Goal: Information Seeking & Learning: Learn about a topic

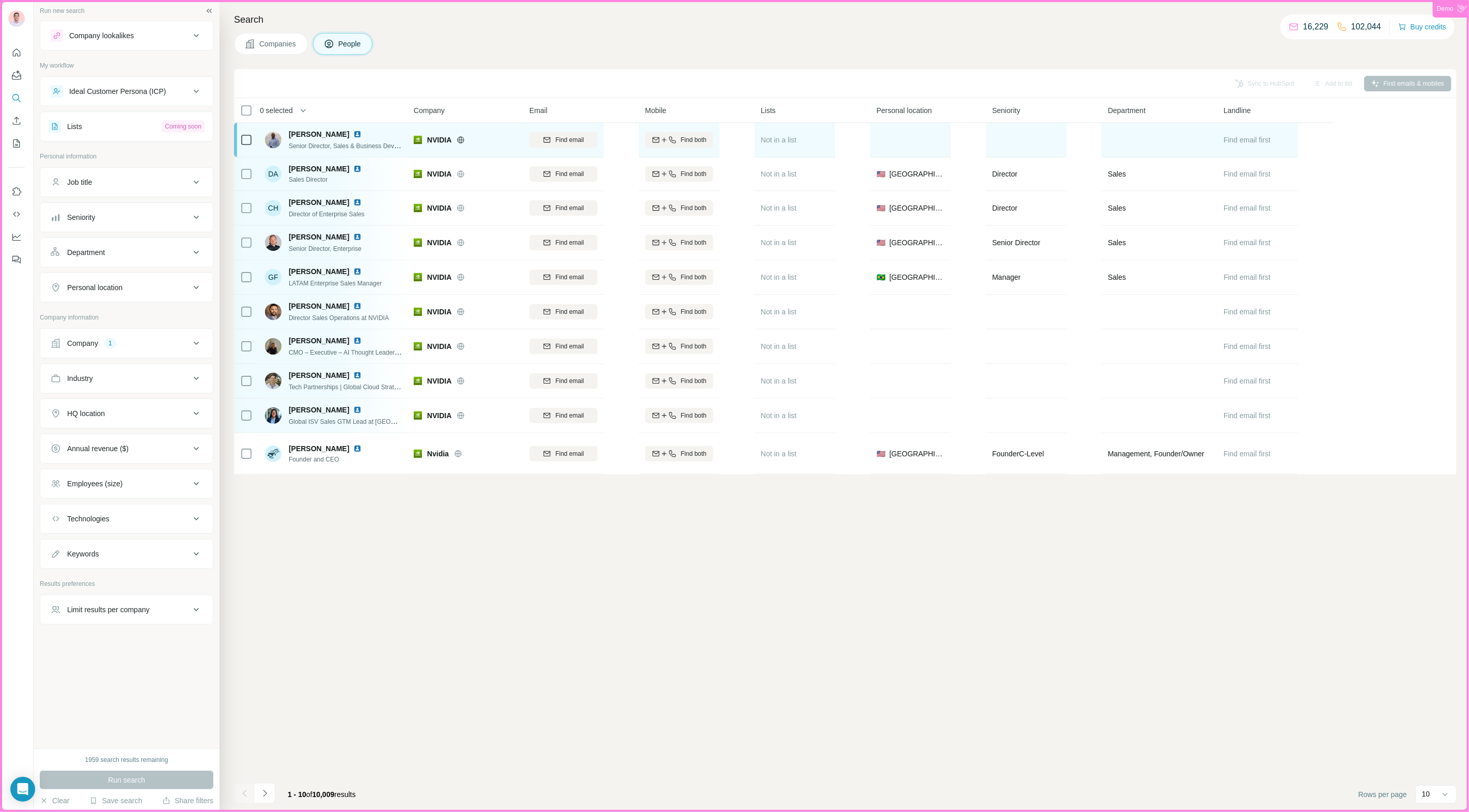
click at [369, 141] on div "Senior Director, Sales & Business Development" at bounding box center [345, 146] width 114 height 11
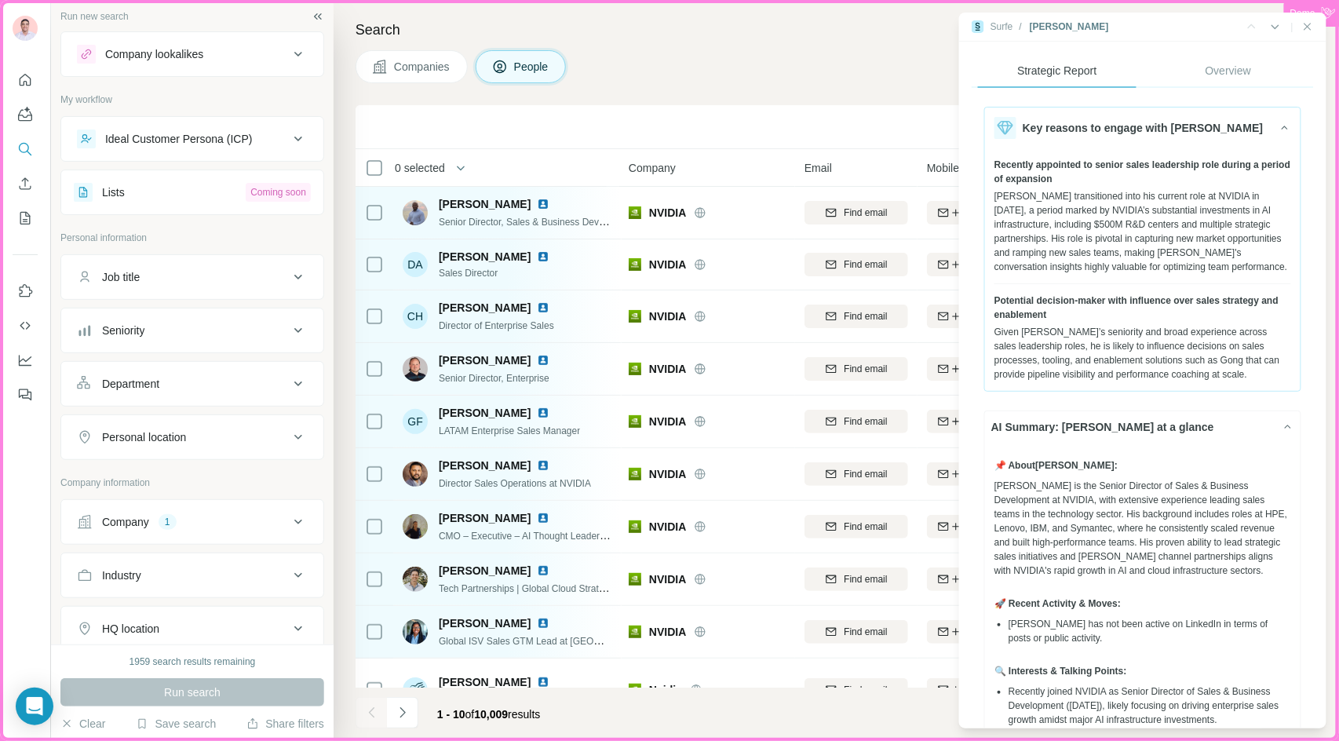
scroll to position [210, 0]
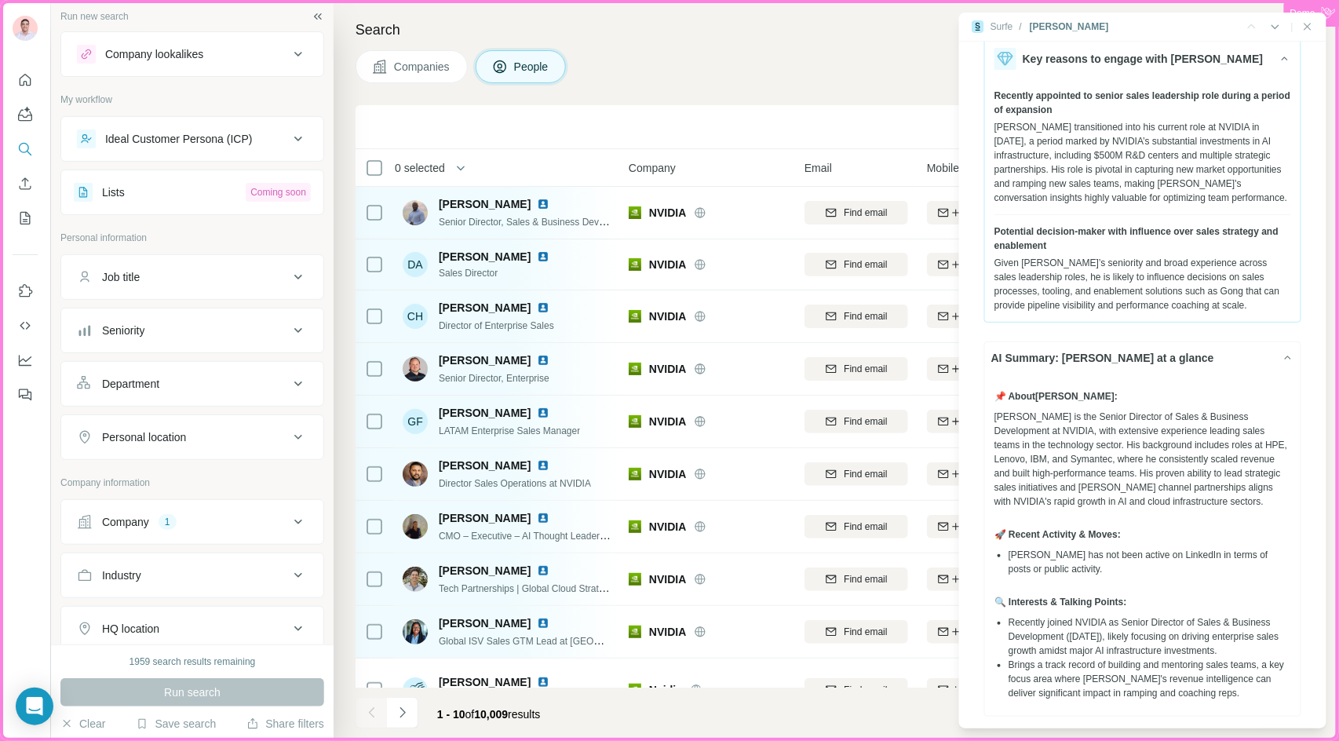
click at [1085, 449] on p "[PERSON_NAME] is the Senior Director of Sales & Business Development at NVIDIA,…" at bounding box center [1143, 459] width 297 height 99
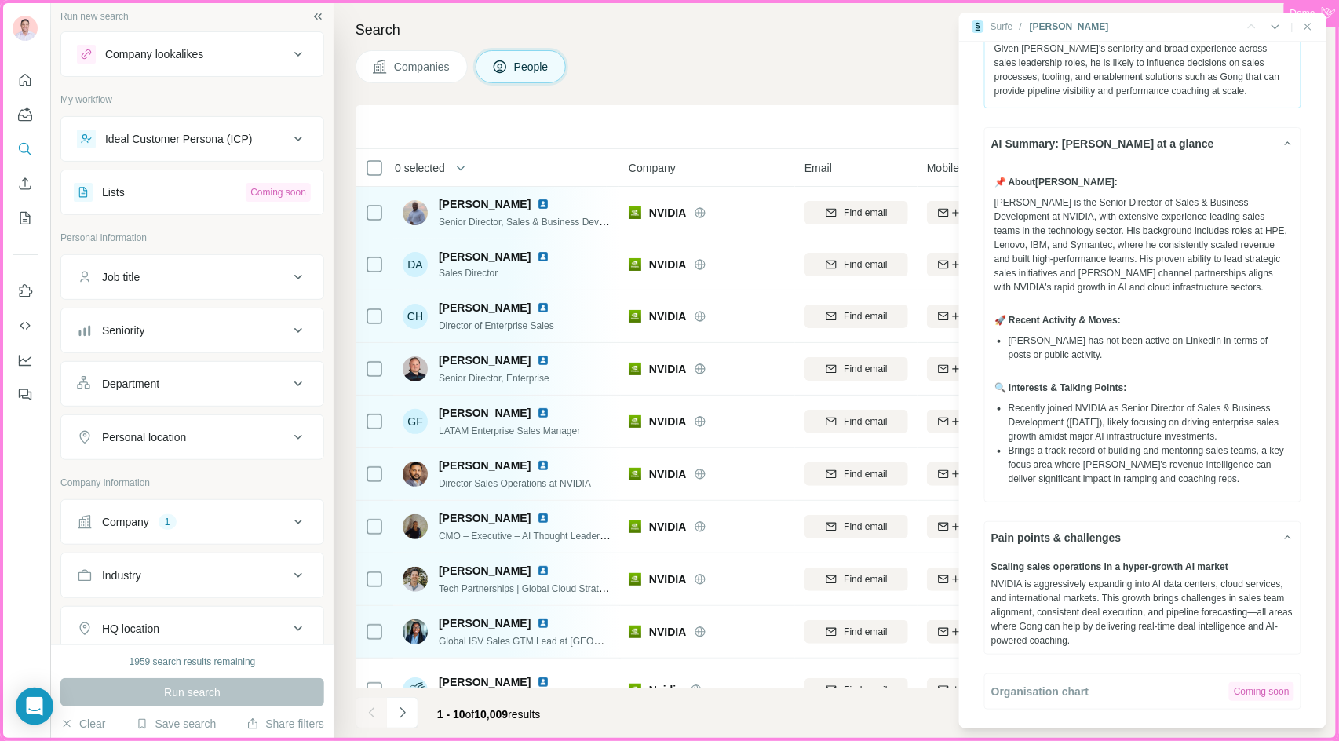
scroll to position [481, 0]
drag, startPoint x: 1047, startPoint y: 530, endPoint x: 1075, endPoint y: 612, distance: 86.4
click at [1075, 612] on div "Pain points & challenges Scaling sales operations in a hyper-growth AI market N…" at bounding box center [1143, 587] width 317 height 133
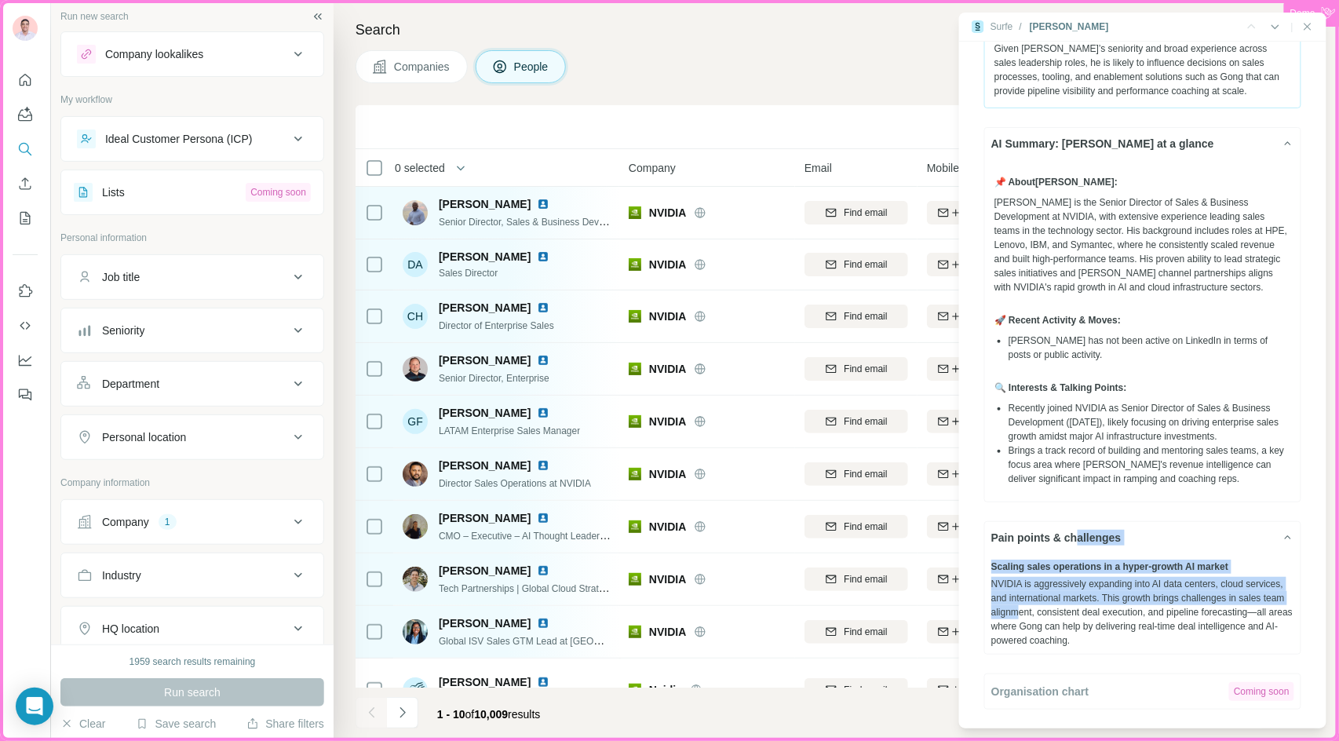
drag, startPoint x: 1080, startPoint y: 617, endPoint x: 1078, endPoint y: 539, distance: 77.7
click at [1078, 539] on div "Pain points & challenges Scaling sales operations in a hyper-growth AI market N…" at bounding box center [1143, 587] width 317 height 133
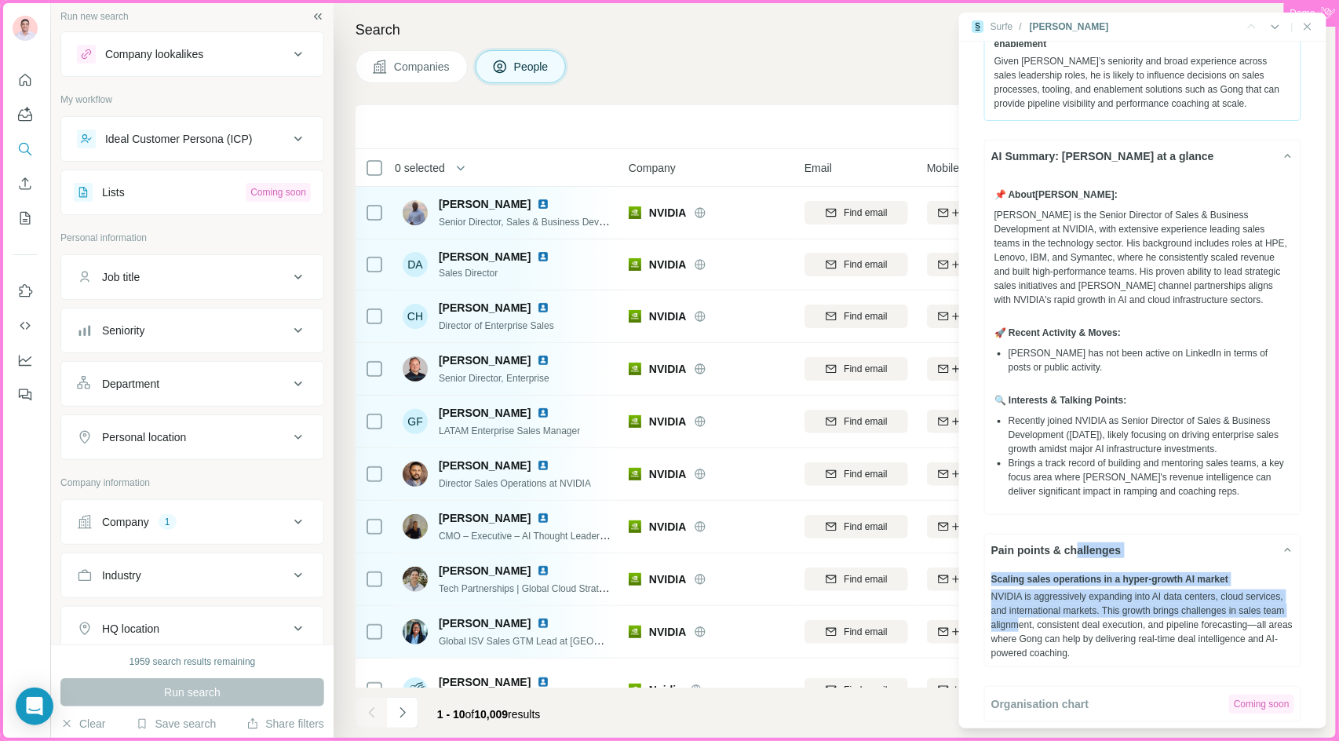
scroll to position [393, 0]
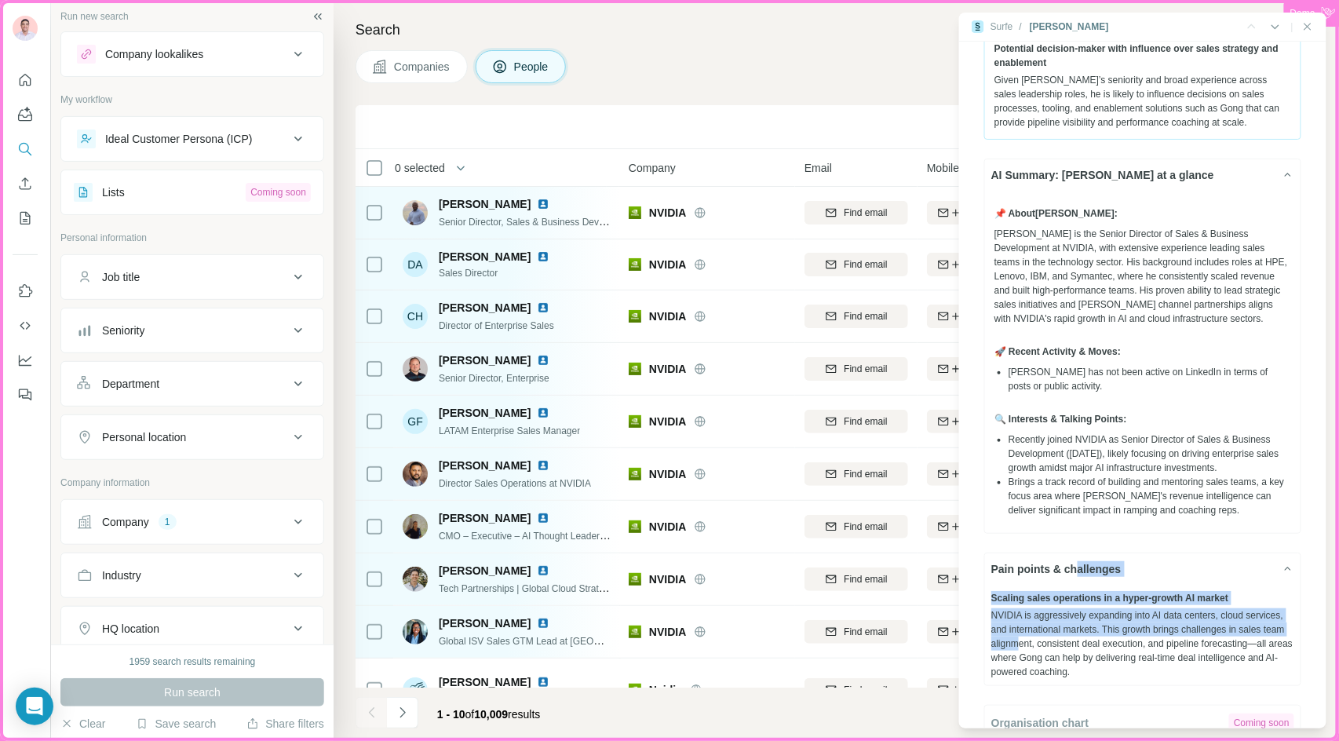
drag, startPoint x: 1096, startPoint y: 524, endPoint x: 1072, endPoint y: 317, distance: 208.7
click at [1072, 345] on div "📌 About [PERSON_NAME] : [PERSON_NAME] is the Senior Director of Sales & Busines…" at bounding box center [1143, 362] width 316 height 330
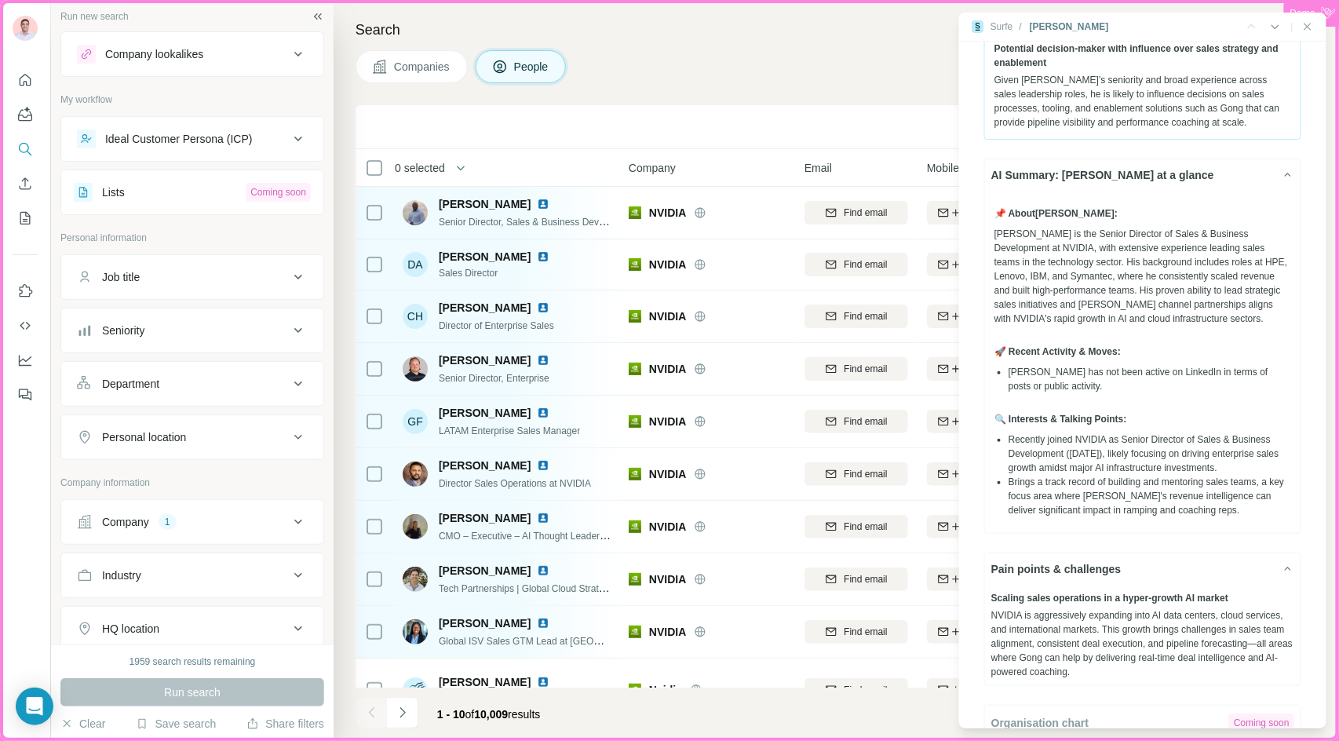
click at [1074, 286] on p "[PERSON_NAME] is the Senior Director of Sales & Business Development at NVIDIA,…" at bounding box center [1143, 276] width 297 height 99
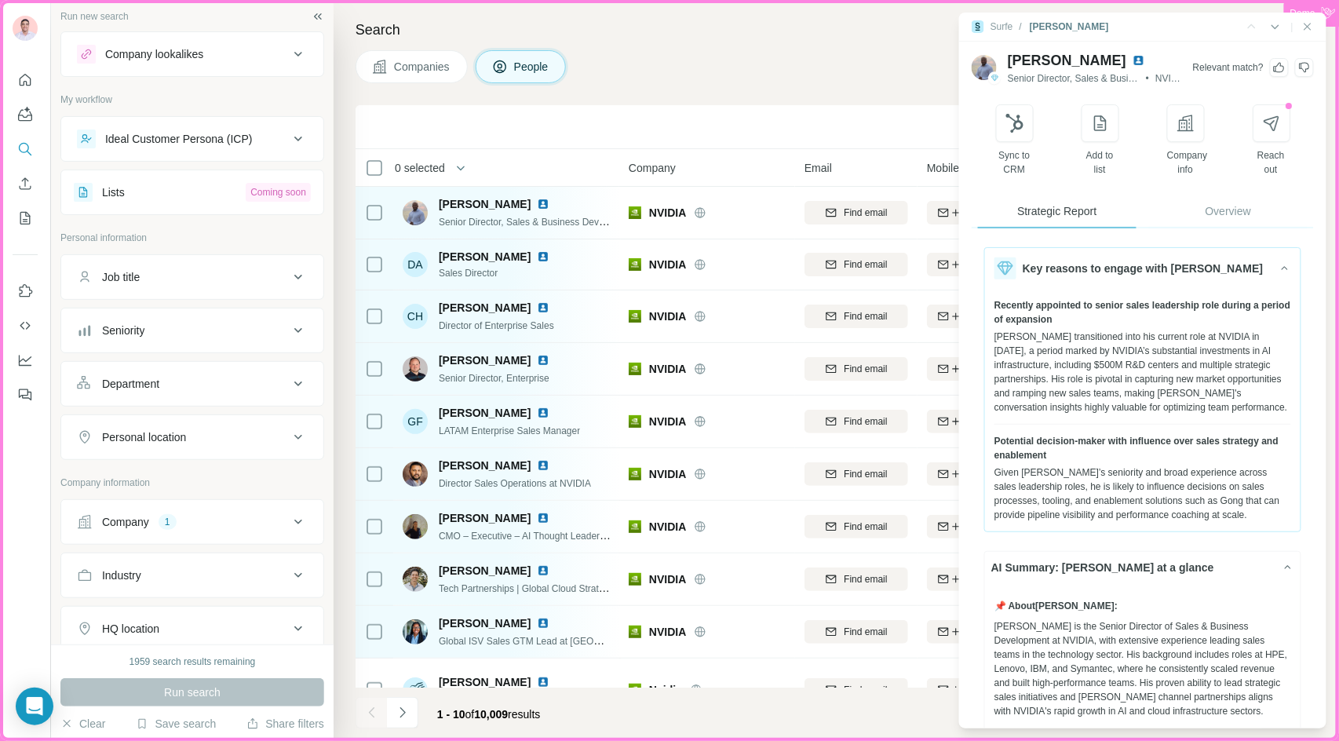
click at [1187, 205] on li "Overview" at bounding box center [1228, 211] width 159 height 33
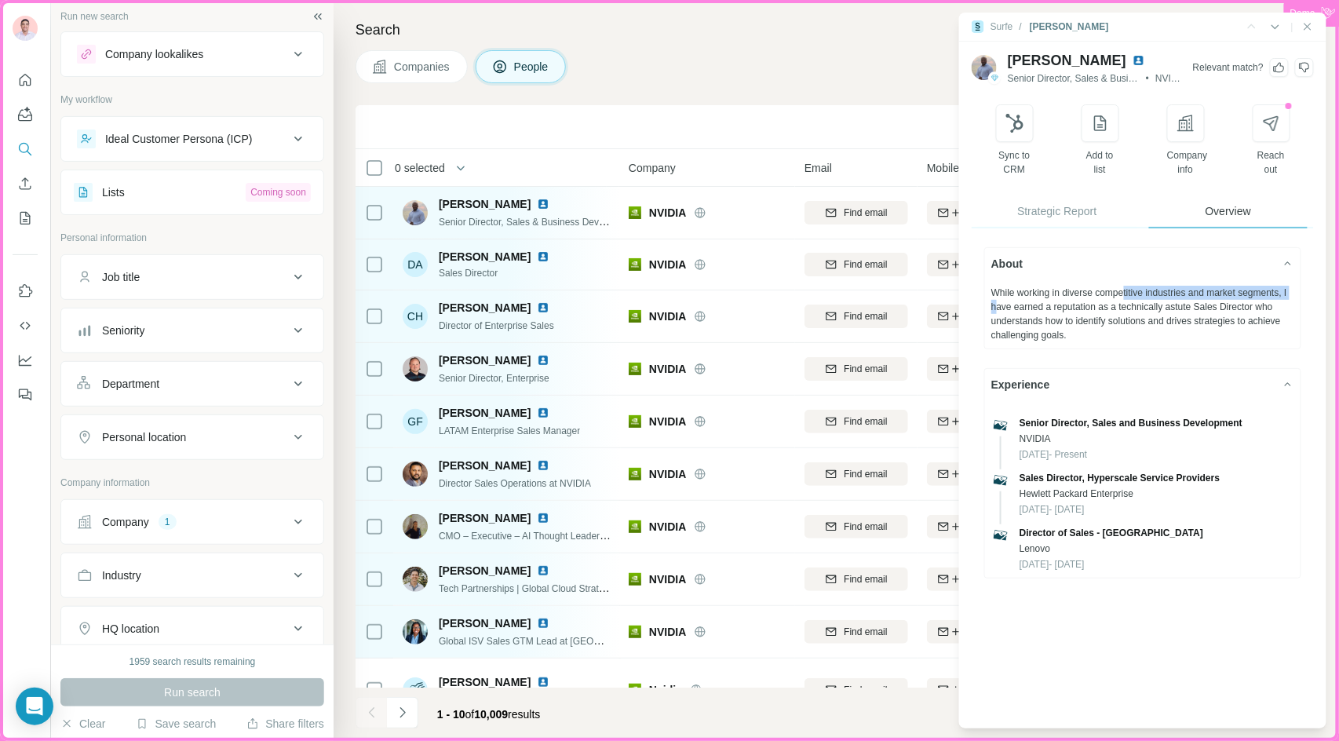
drag, startPoint x: 1051, startPoint y: 301, endPoint x: 1132, endPoint y: 295, distance: 81.8
click at [1132, 295] on p "While working in diverse competitive industries and market segments, I have ear…" at bounding box center [1143, 314] width 303 height 57
click at [1133, 305] on p "While working in diverse competitive industries and market segments, I have ear…" at bounding box center [1143, 314] width 303 height 57
click at [1079, 214] on p "Strategic Report" at bounding box center [1057, 211] width 79 height 16
